Goal: Task Accomplishment & Management: Use online tool/utility

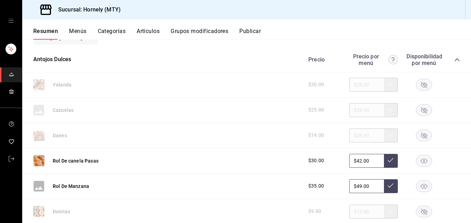
scroll to position [104, 0]
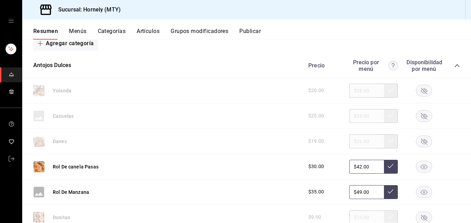
click at [354, 165] on rect "button" at bounding box center [425, 166] width 16 height 11
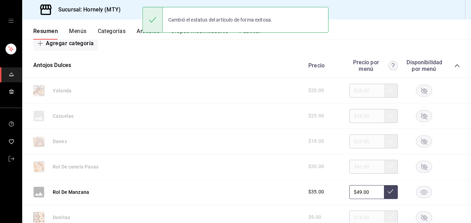
click at [354, 194] on rect "button" at bounding box center [425, 191] width 16 height 11
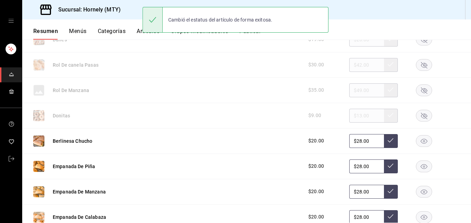
scroll to position [208, 0]
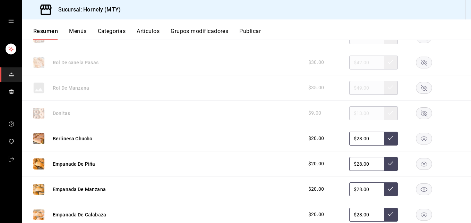
click at [354, 136] on rect "button" at bounding box center [425, 138] width 16 height 11
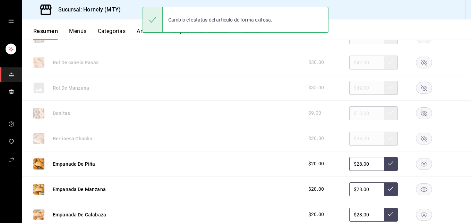
click at [354, 161] on rect "button" at bounding box center [425, 163] width 16 height 11
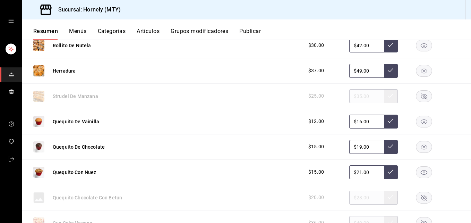
scroll to position [521, 0]
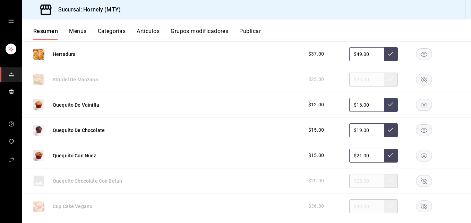
click at [354, 154] on rect "button" at bounding box center [425, 155] width 16 height 11
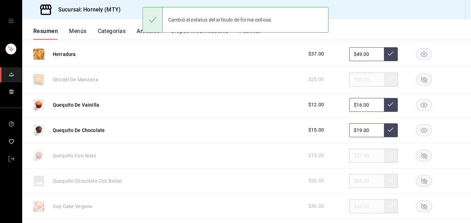
scroll to position [625, 0]
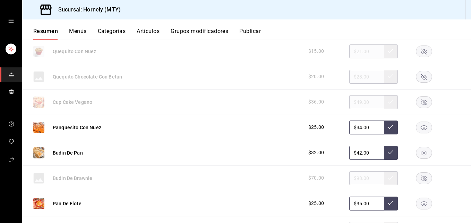
drag, startPoint x: 418, startPoint y: 126, endPoint x: 413, endPoint y: 133, distance: 7.7
click at [354, 126] on rect "button" at bounding box center [425, 127] width 16 height 11
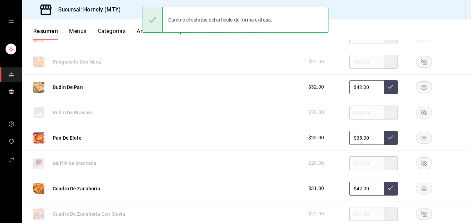
scroll to position [729, 0]
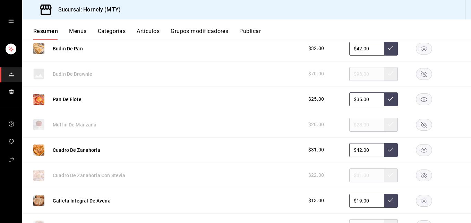
click at [354, 126] on rect "button" at bounding box center [425, 124] width 16 height 11
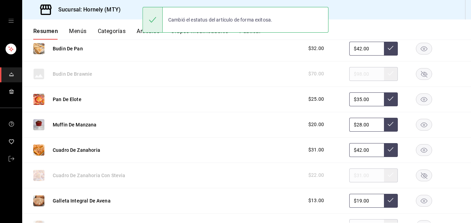
scroll to position [833, 0]
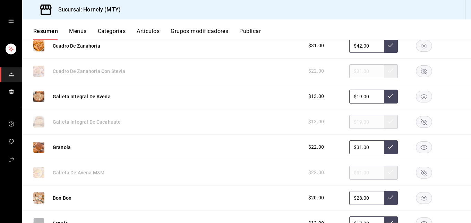
click at [354, 97] on rect "button" at bounding box center [425, 96] width 16 height 11
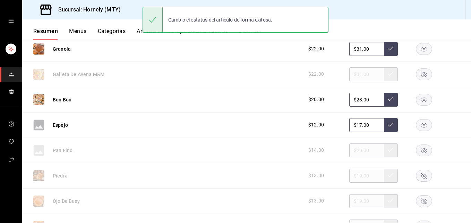
scroll to position [937, 0]
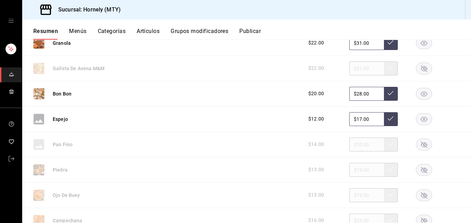
click at [354, 101] on div "Bon Bon $20.00 $28.00" at bounding box center [246, 93] width 449 height 25
click at [354, 97] on rect "button" at bounding box center [425, 93] width 16 height 11
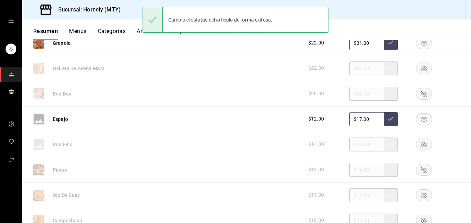
click at [354, 117] on rect "button" at bounding box center [425, 118] width 16 height 11
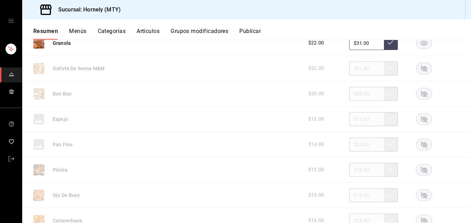
scroll to position [1041, 0]
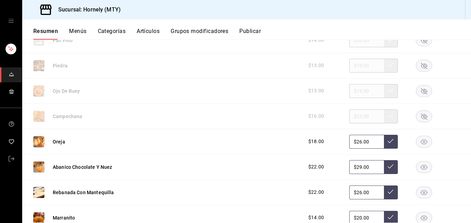
click at [354, 67] on rect "button" at bounding box center [425, 65] width 16 height 11
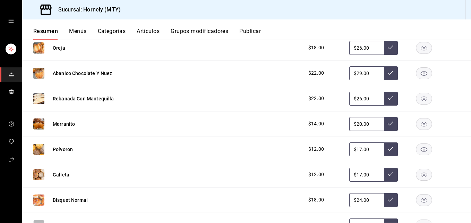
scroll to position [1146, 0]
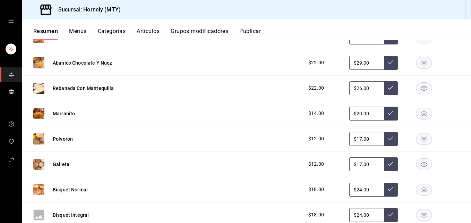
click at [354, 85] on rect "button" at bounding box center [425, 87] width 16 height 11
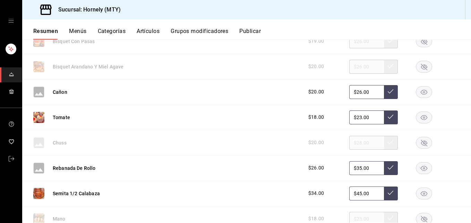
scroll to position [1354, 0]
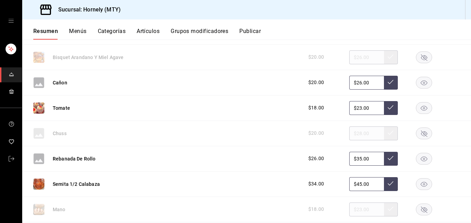
click at [354, 109] on rect "button" at bounding box center [425, 107] width 16 height 11
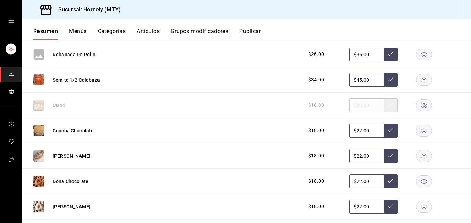
scroll to position [1562, 0]
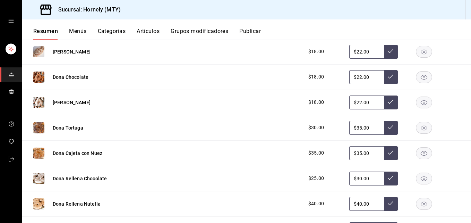
click at [354, 101] on rect "button" at bounding box center [425, 102] width 16 height 11
click at [354, 175] on rect "button" at bounding box center [425, 178] width 16 height 11
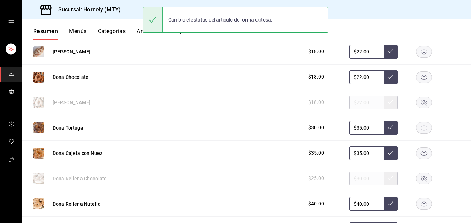
click at [354, 204] on icon "button" at bounding box center [424, 203] width 7 height 5
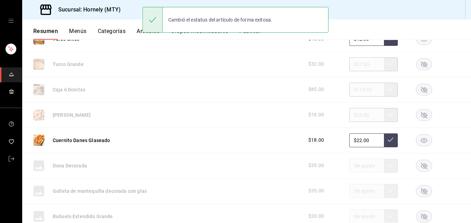
scroll to position [1771, 0]
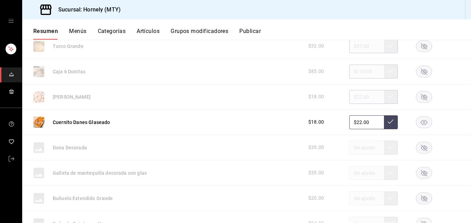
click at [354, 122] on rect "button" at bounding box center [425, 121] width 16 height 11
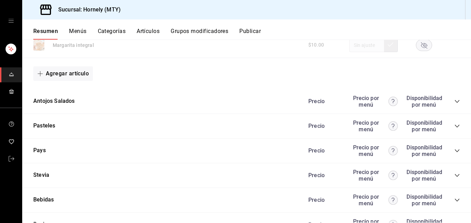
scroll to position [2187, 0]
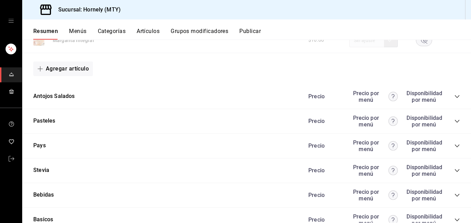
click at [354, 100] on div "Precio Precio por menú Disponibilidad por menú" at bounding box center [381, 96] width 159 height 13
click at [354, 94] on div "Precio Precio por menú Disponibilidad por menú" at bounding box center [381, 96] width 159 height 13
click at [354, 95] on icon "collapse-category-row" at bounding box center [457, 96] width 5 height 3
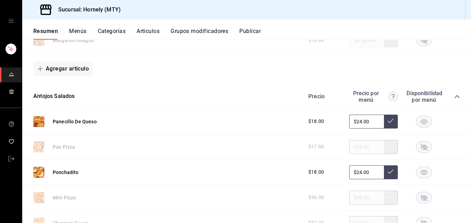
click at [354, 174] on icon "button" at bounding box center [424, 172] width 7 height 5
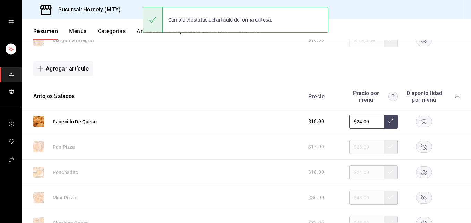
drag, startPoint x: 421, startPoint y: 123, endPoint x: 408, endPoint y: 131, distance: 15.3
click at [354, 123] on rect "button" at bounding box center [425, 121] width 16 height 11
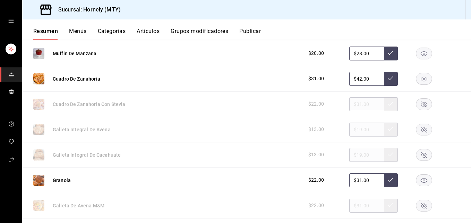
scroll to position [729, 0]
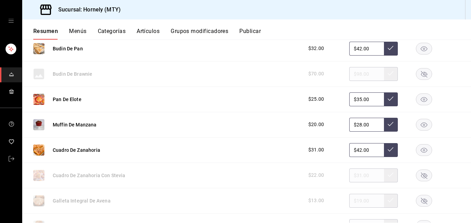
click at [255, 37] on button "Publicar" at bounding box center [251, 34] width 22 height 12
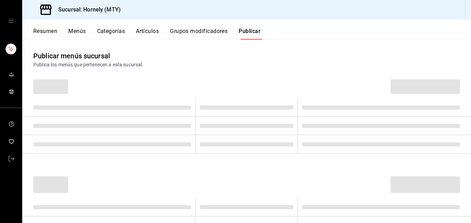
click at [259, 33] on button "Publicar" at bounding box center [250, 34] width 22 height 12
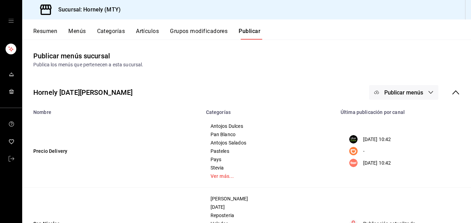
click at [354, 89] on span "Publicar menús" at bounding box center [404, 92] width 39 height 7
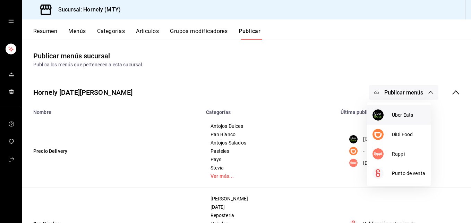
click at [354, 121] on li "Uber Eats" at bounding box center [399, 114] width 64 height 19
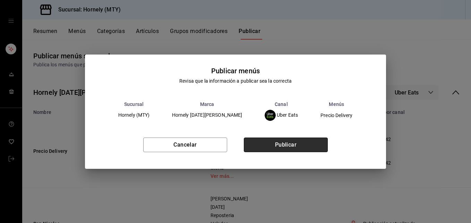
click at [304, 145] on button "Publicar" at bounding box center [286, 144] width 84 height 15
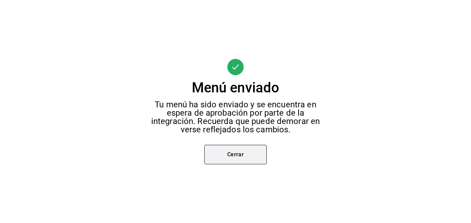
click at [267, 159] on button "Cerrar" at bounding box center [235, 154] width 62 height 19
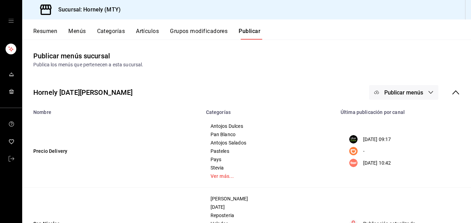
click at [354, 93] on span "Publicar menús" at bounding box center [404, 92] width 39 height 7
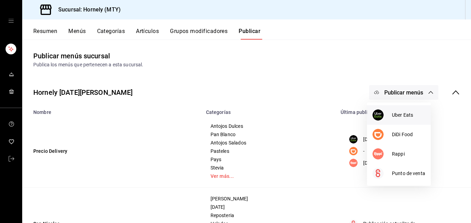
click at [354, 116] on img at bounding box center [378, 114] width 11 height 11
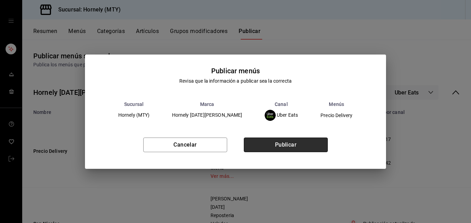
click at [276, 143] on button "Publicar" at bounding box center [286, 144] width 84 height 15
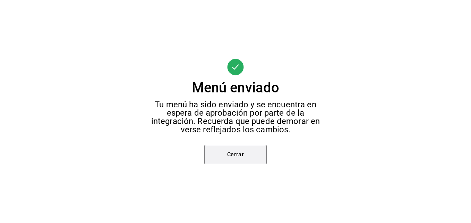
click at [243, 151] on button "Cerrar" at bounding box center [235, 154] width 62 height 19
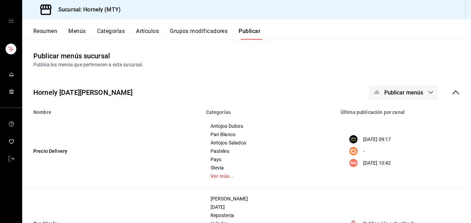
click at [354, 94] on span "Publicar menús" at bounding box center [404, 92] width 39 height 7
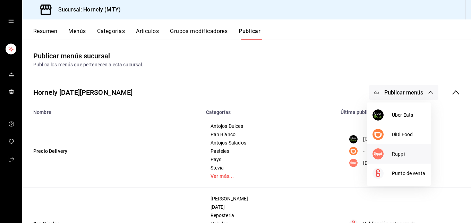
click at [354, 154] on img at bounding box center [378, 153] width 11 height 11
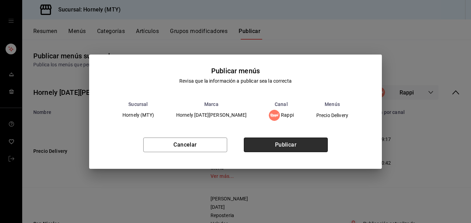
click at [310, 144] on button "Publicar" at bounding box center [286, 144] width 84 height 15
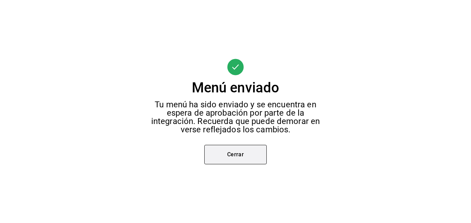
click at [245, 153] on button "Cerrar" at bounding box center [235, 154] width 62 height 19
